Goal: Communication & Community: Ask a question

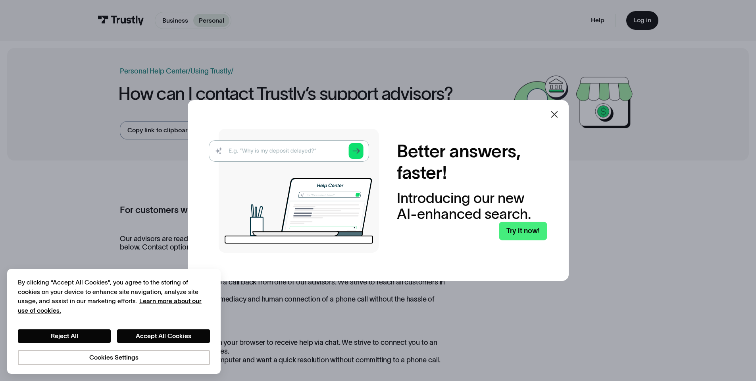
click at [557, 115] on icon at bounding box center [555, 115] width 10 height 10
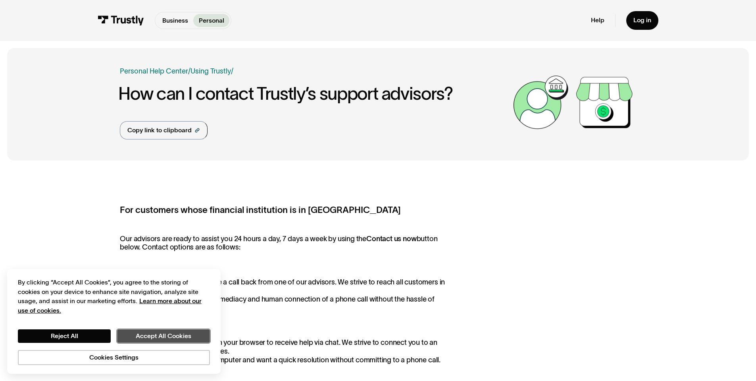
click at [137, 335] on button "Accept All Cookies" at bounding box center [163, 335] width 93 height 13
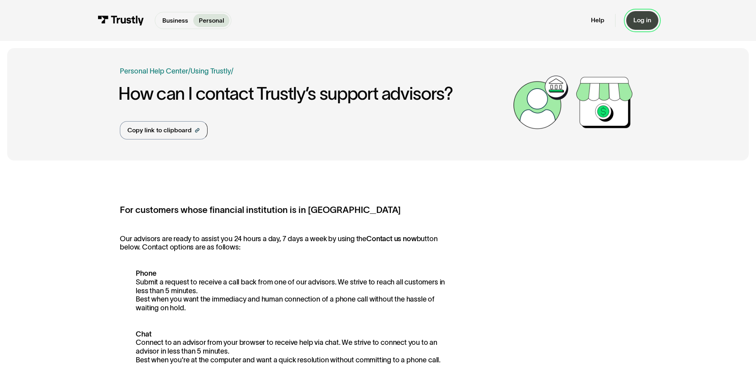
click at [649, 26] on link "Log in" at bounding box center [643, 20] width 32 height 19
click at [187, 131] on div "Copy link to clipboard" at bounding box center [159, 130] width 64 height 10
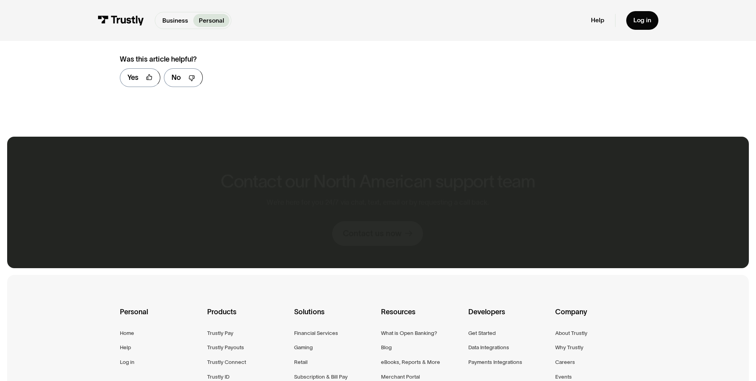
scroll to position [572, 0]
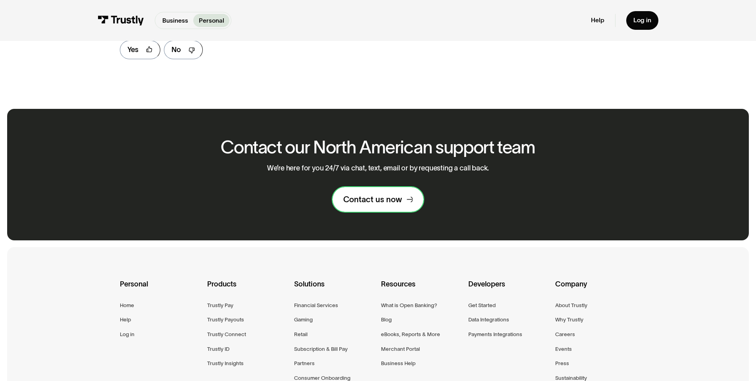
click at [386, 204] on div "Contact us now" at bounding box center [372, 199] width 59 height 10
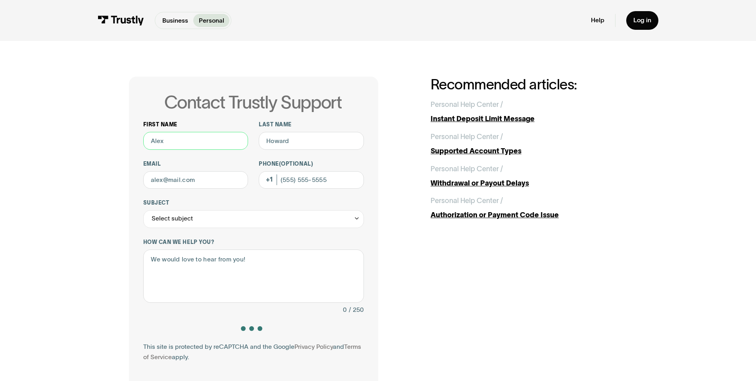
click at [211, 141] on input "First name" at bounding box center [195, 141] width 105 height 18
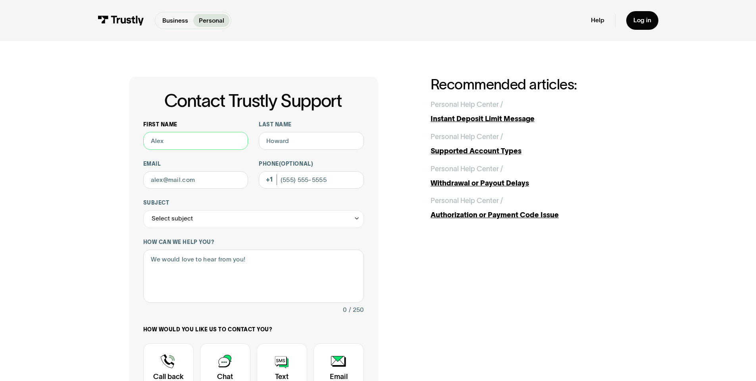
type input "William"
type input "Poteat"
type input "wottopoteat@gmail.com"
type input "9198307189"
click at [239, 222] on div "Select subject" at bounding box center [253, 219] width 221 height 18
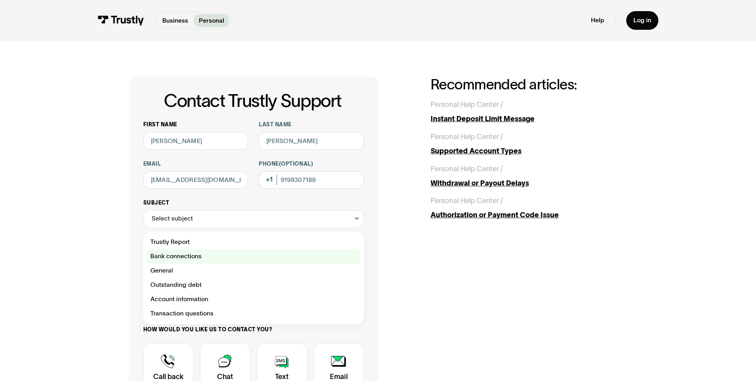
click at [235, 258] on div "Contact Trustly Support" at bounding box center [254, 256] width 214 height 14
type input "**********"
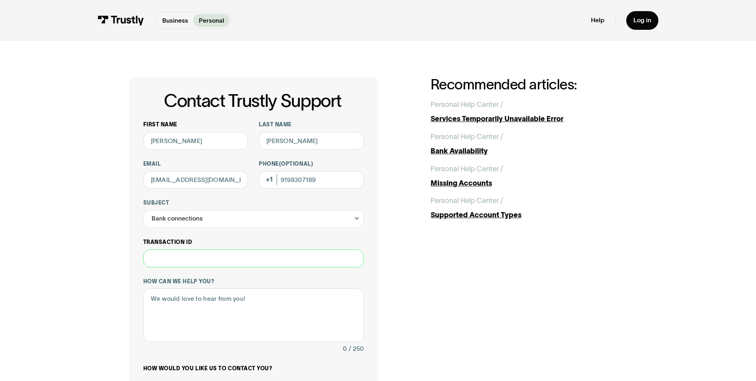
click at [230, 264] on input "Transaction ID" at bounding box center [253, 258] width 221 height 18
click at [239, 308] on textarea "How can we help you?" at bounding box center [253, 315] width 221 height 54
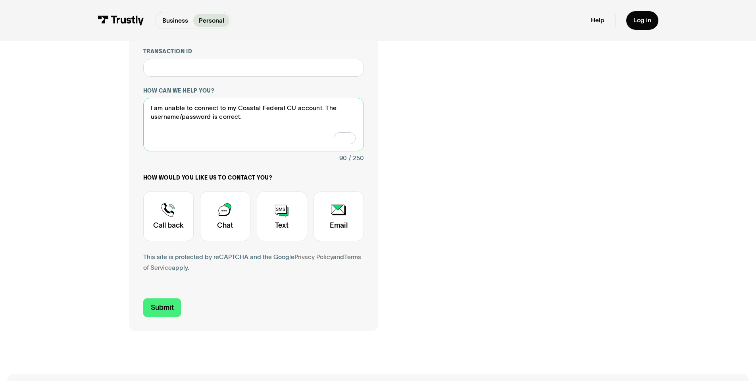
scroll to position [143, 0]
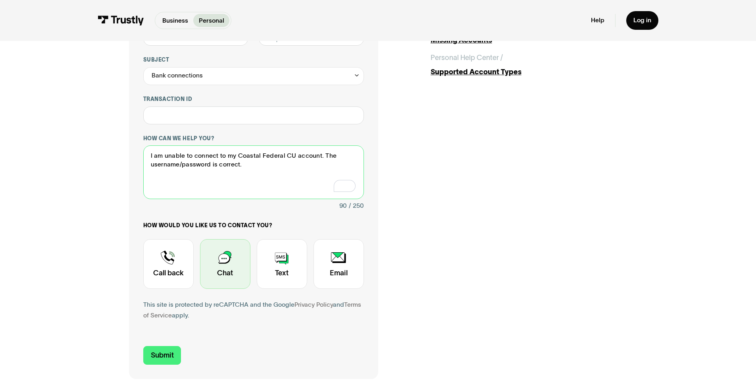
type textarea "I am unable to connect to my Coastal Federal CU account. The username/password …"
click at [220, 284] on div "Contact Trustly Support" at bounding box center [225, 264] width 50 height 50
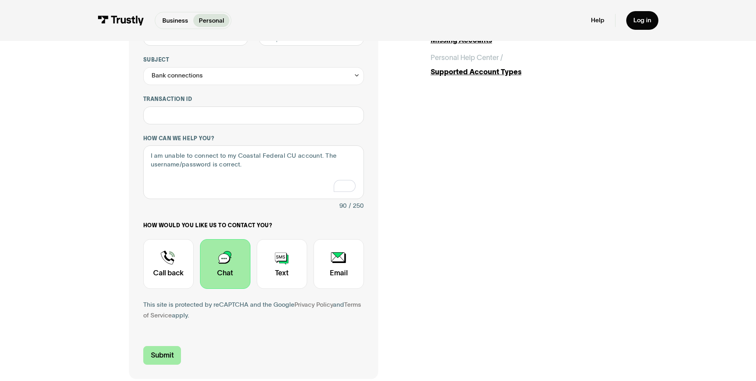
click at [167, 357] on input "Submit" at bounding box center [162, 355] width 38 height 19
type input "+19198307189"
